Goal: Transaction & Acquisition: Purchase product/service

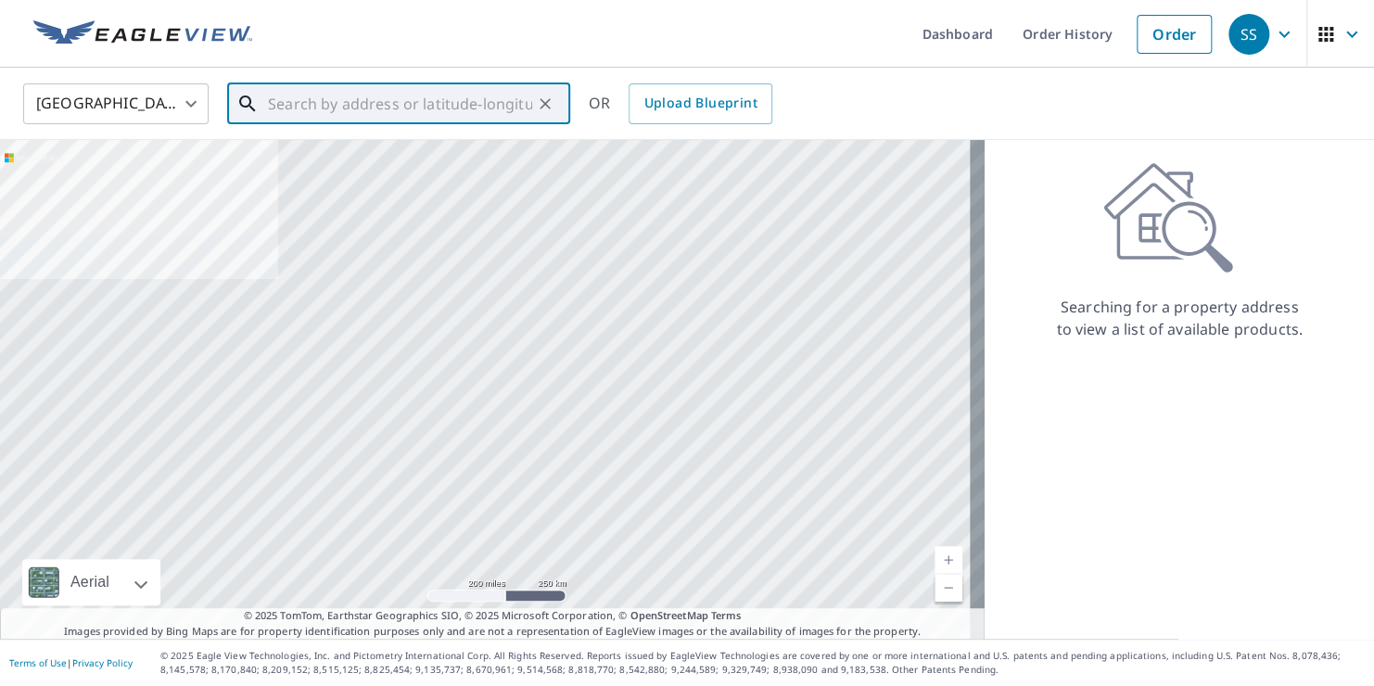
click at [460, 107] on input "text" at bounding box center [400, 104] width 264 height 52
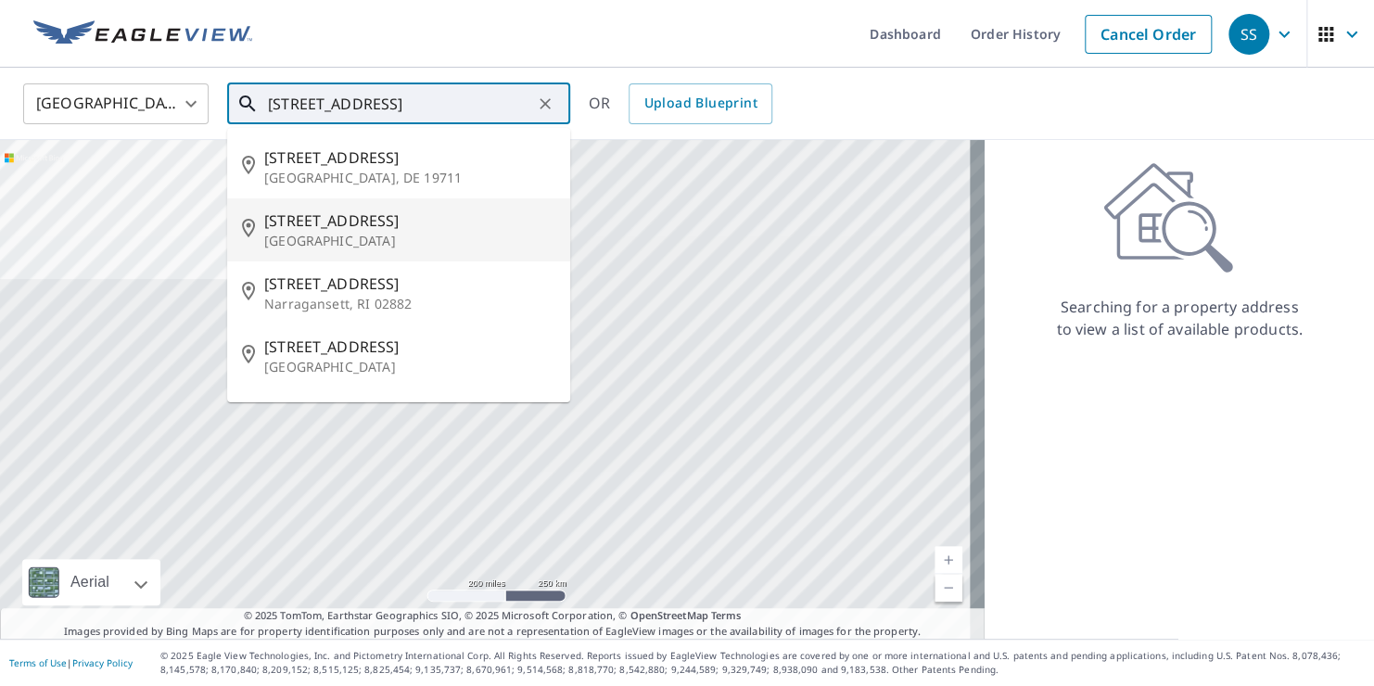
click at [384, 223] on span "[STREET_ADDRESS]" at bounding box center [409, 221] width 291 height 22
type input "[STREET_ADDRESS]"
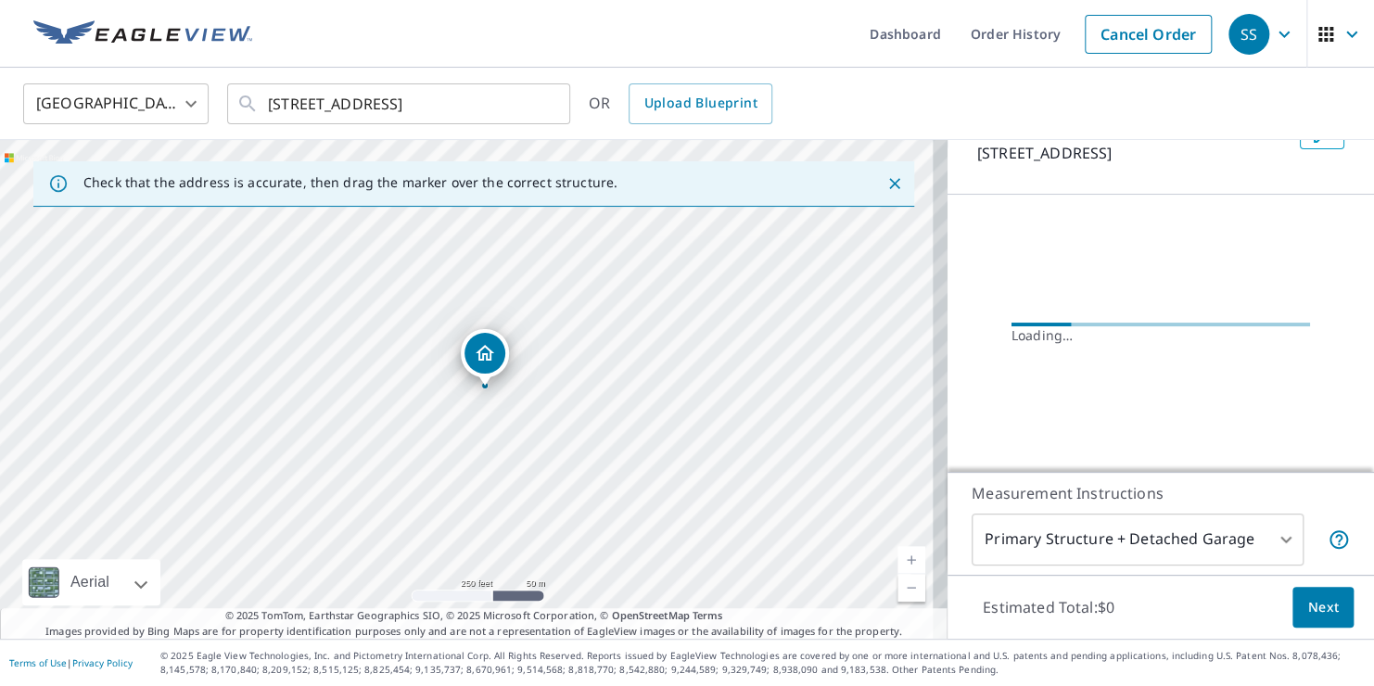
scroll to position [134, 0]
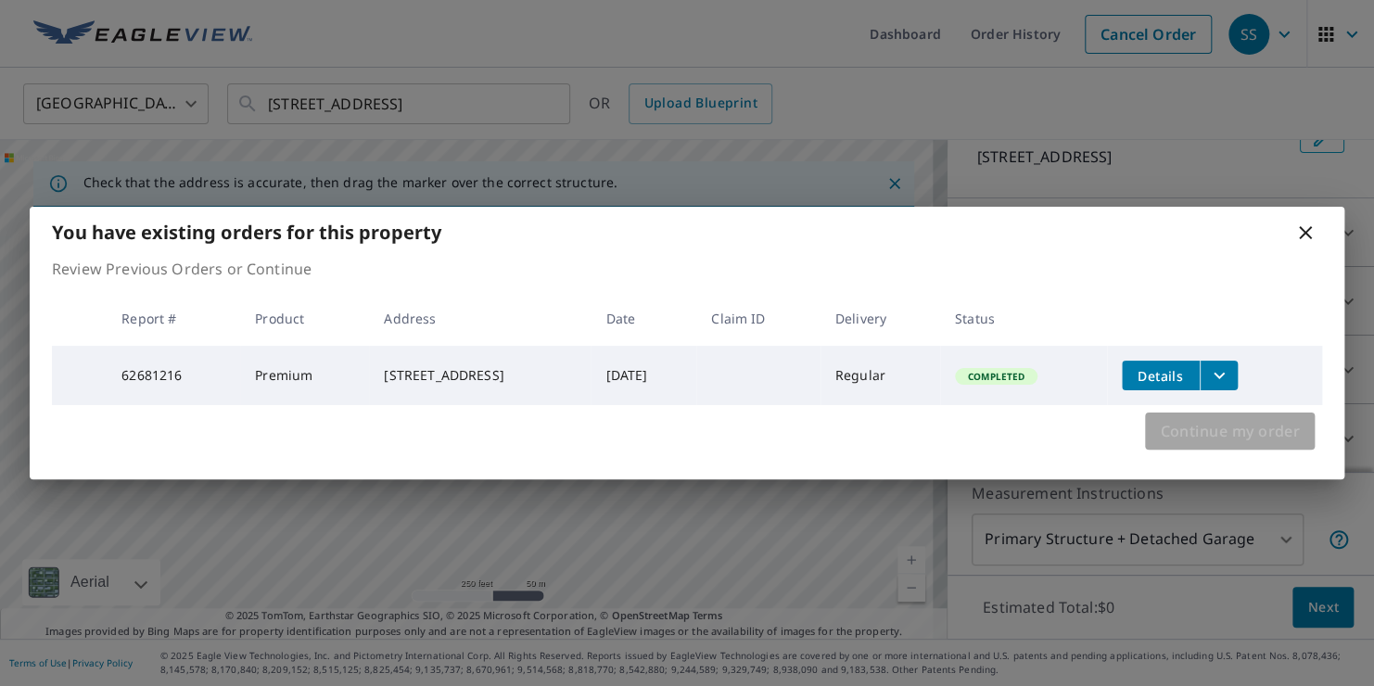
click at [1273, 440] on span "Continue my order" at bounding box center [1230, 431] width 140 height 26
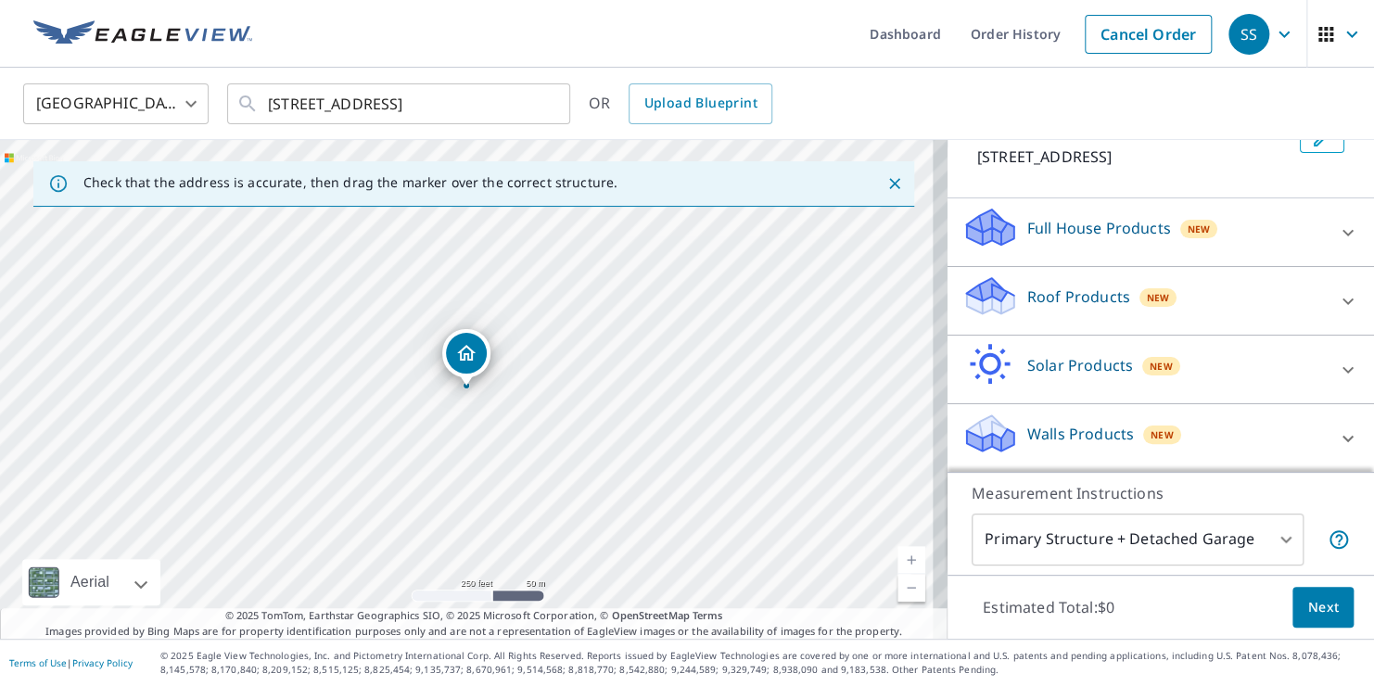
click at [1058, 302] on p "Roof Products" at bounding box center [1078, 297] width 103 height 22
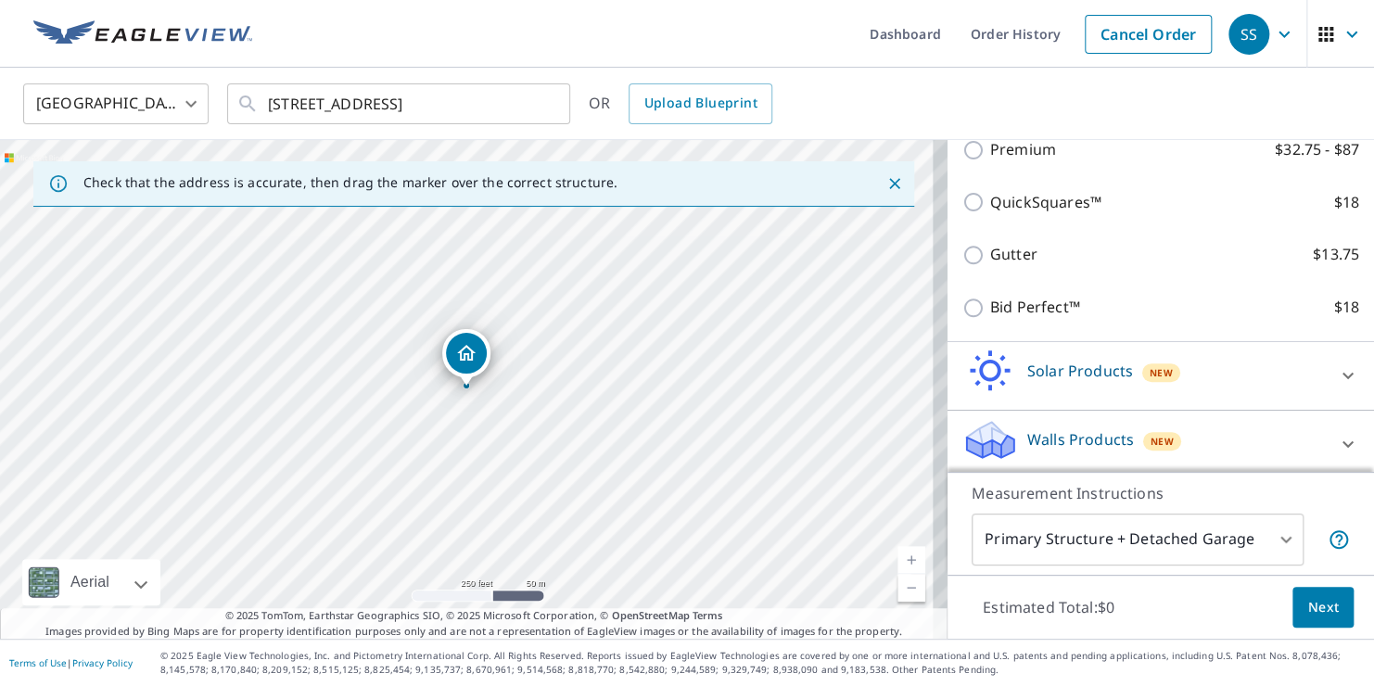
scroll to position [342, 0]
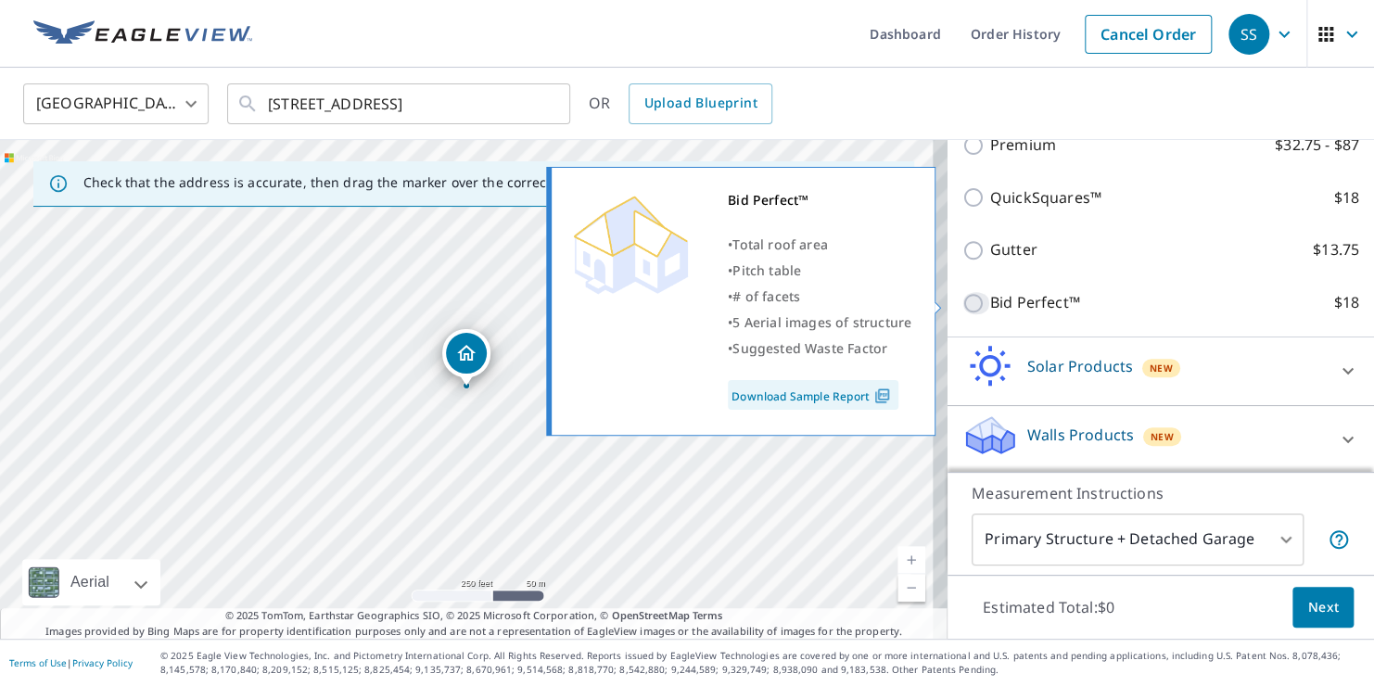
click at [963, 303] on input "Bid Perfect™ $18" at bounding box center [977, 303] width 28 height 22
checkbox input "true"
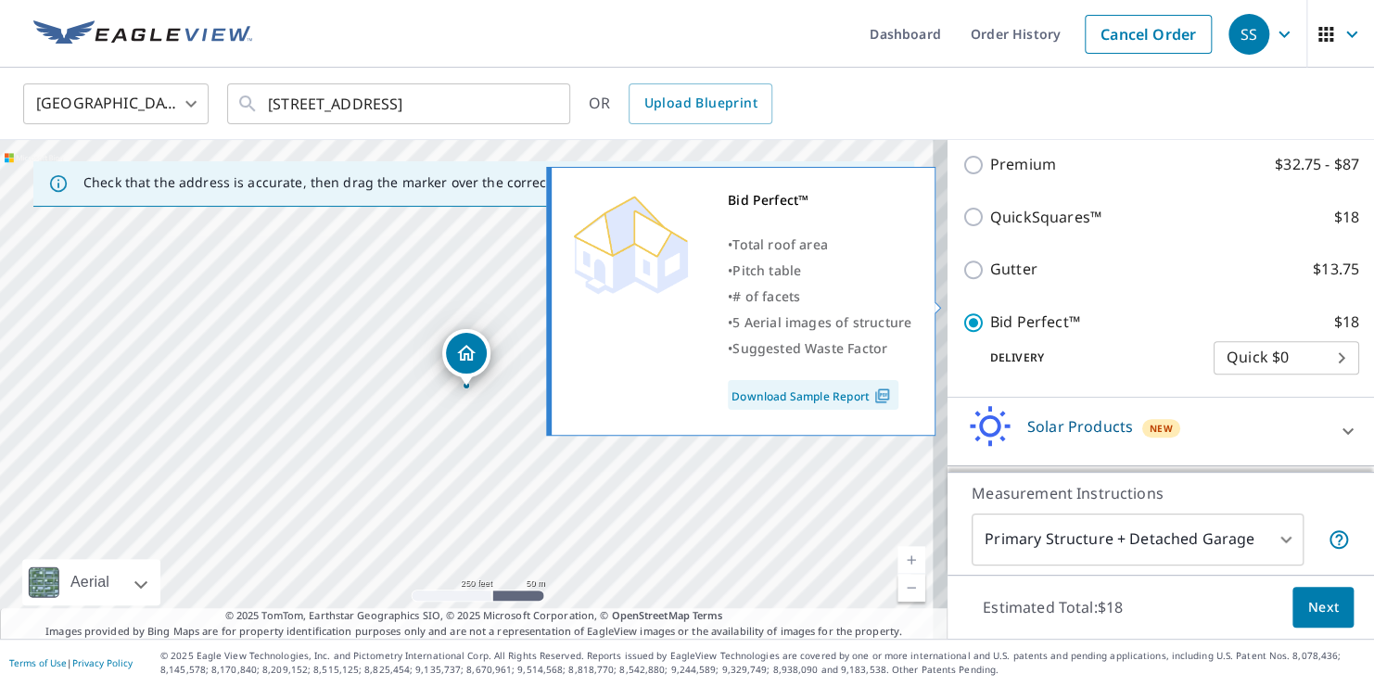
scroll to position [362, 0]
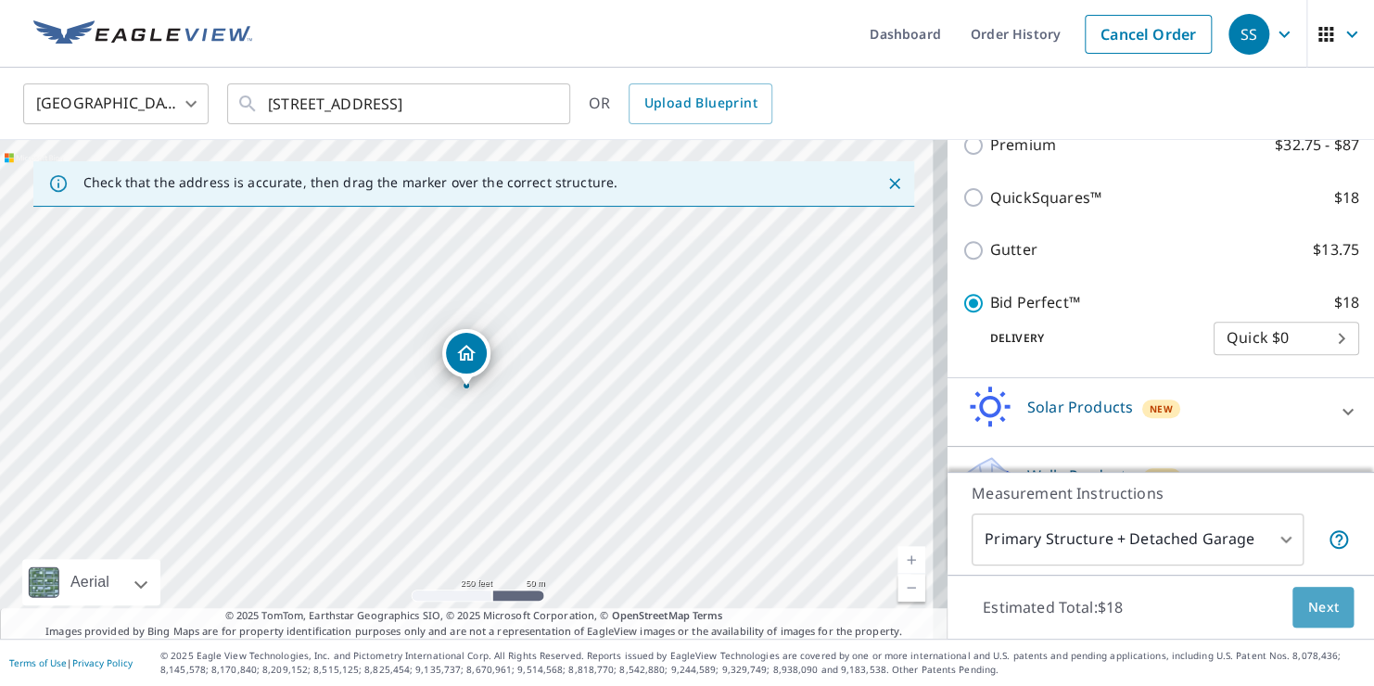
click at [1308, 602] on span "Next" at bounding box center [1324, 607] width 32 height 23
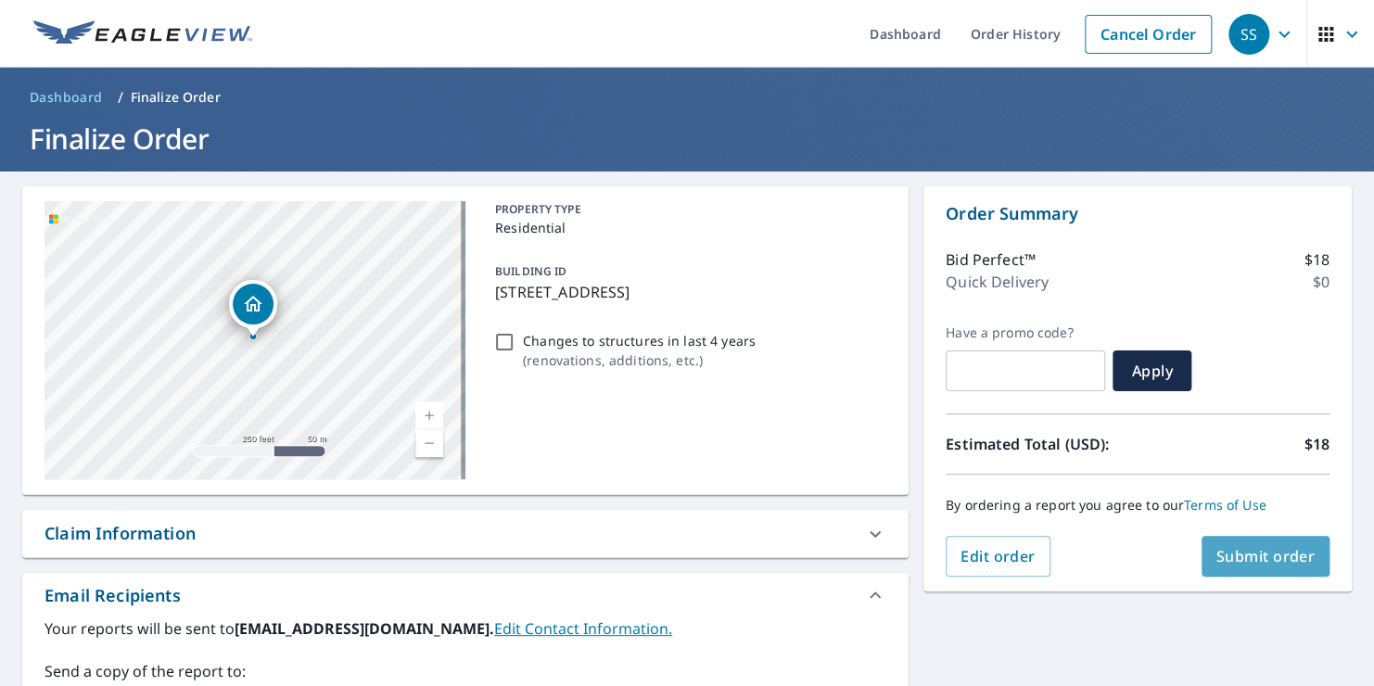
click at [1236, 547] on span "Submit order" at bounding box center [1266, 556] width 99 height 20
